Goal: Task Accomplishment & Management: Understand process/instructions

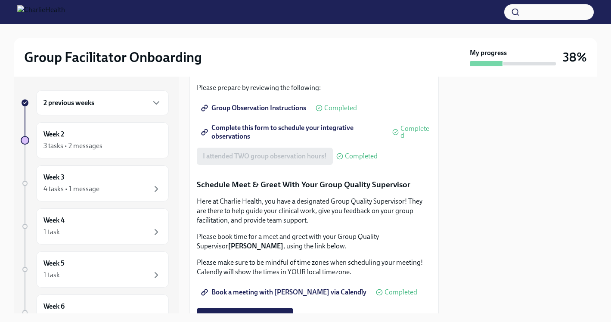
scroll to position [644, 0]
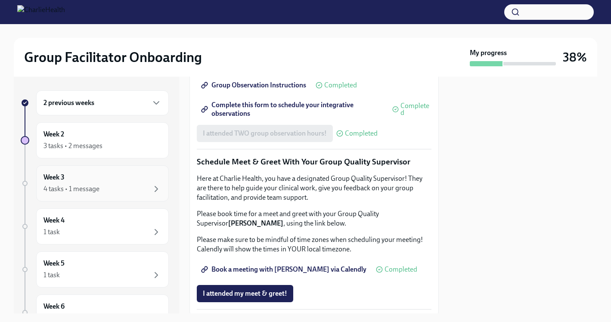
click at [97, 187] on div "4 tasks • 1 message" at bounding box center [71, 188] width 56 height 9
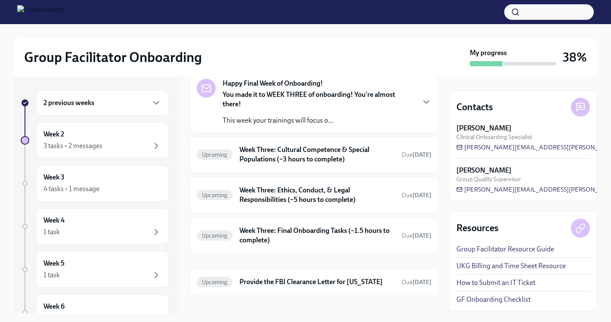
scroll to position [55, 0]
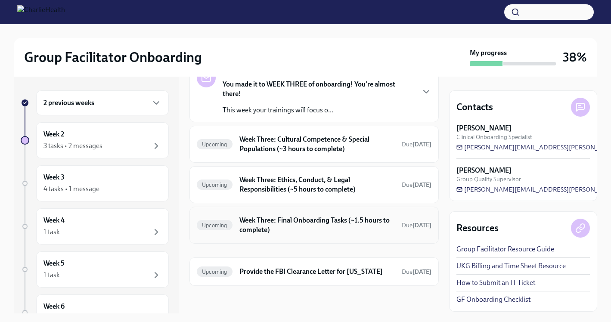
click at [318, 219] on h6 "Week Three: Final Onboarding Tasks (~1.5 hours to complete)" at bounding box center [316, 225] width 155 height 19
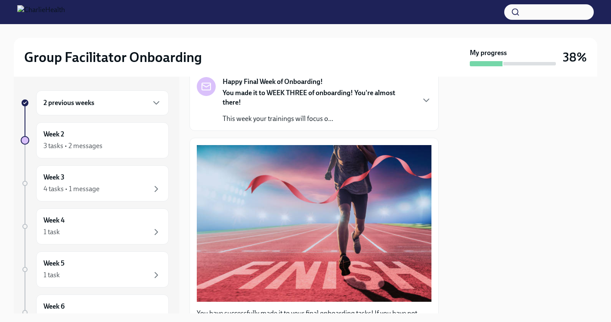
scroll to position [77, 0]
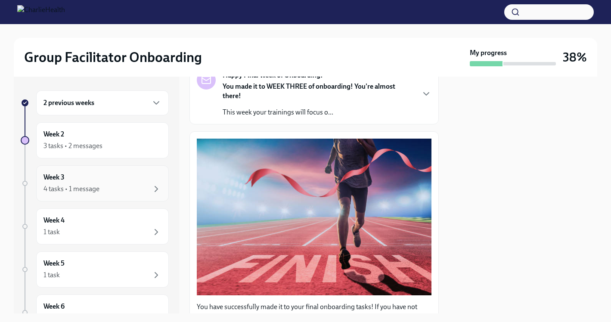
click at [98, 177] on div "Week 3 4 tasks • 1 message" at bounding box center [102, 184] width 118 height 22
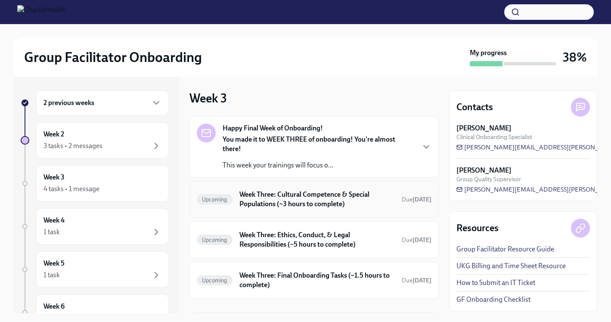
click at [340, 194] on h6 "Week Three: Cultural Competence & Special Populations (~3 hours to complete)" at bounding box center [316, 199] width 155 height 19
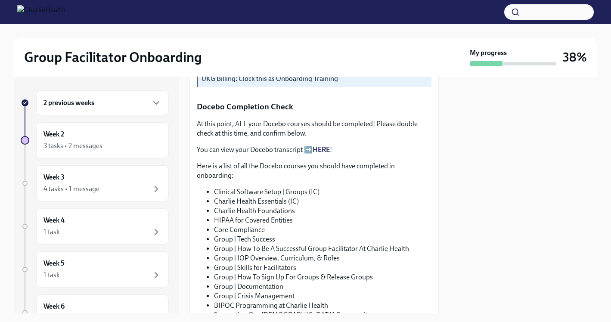
scroll to position [244, 0]
